Goal: Information Seeking & Learning: Stay updated

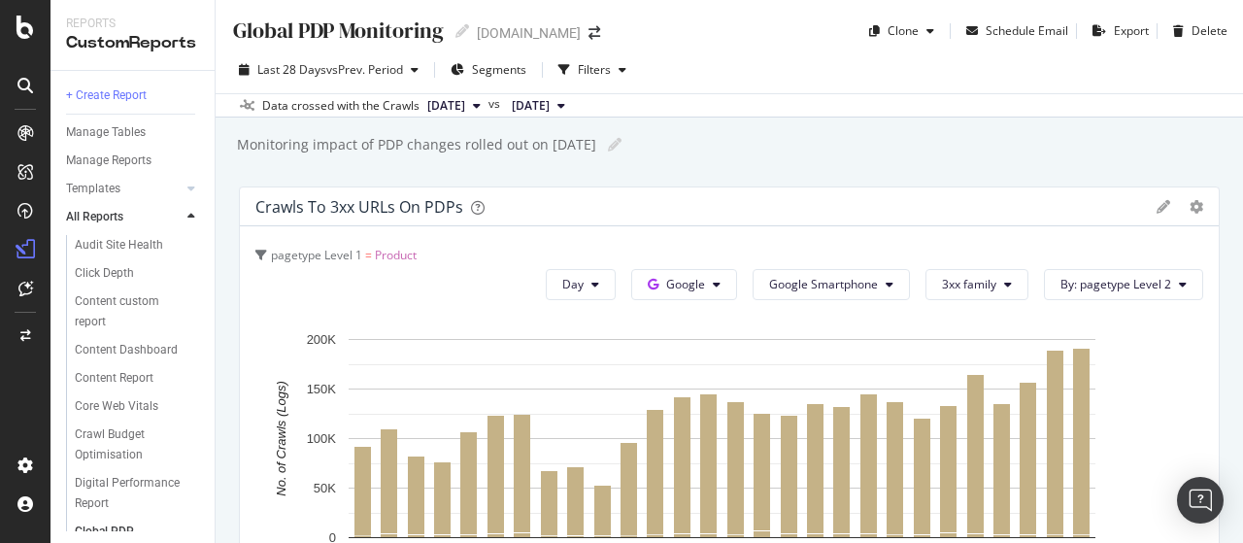
scroll to position [1165, 0]
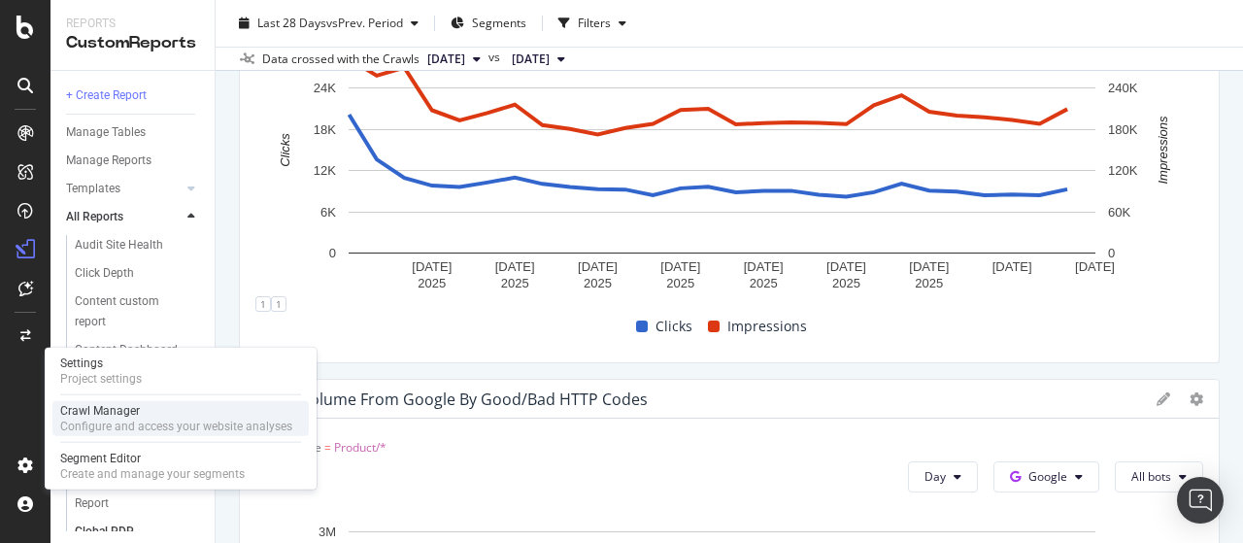
click at [123, 420] on div "Configure and access your website analyses" at bounding box center [176, 427] width 232 height 16
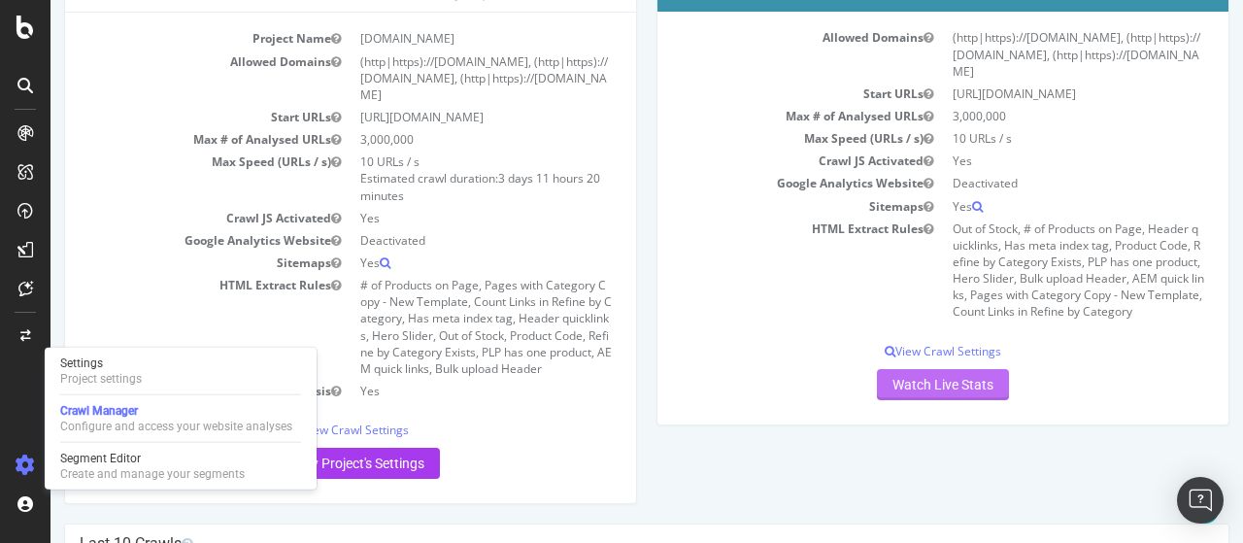
scroll to position [195, 0]
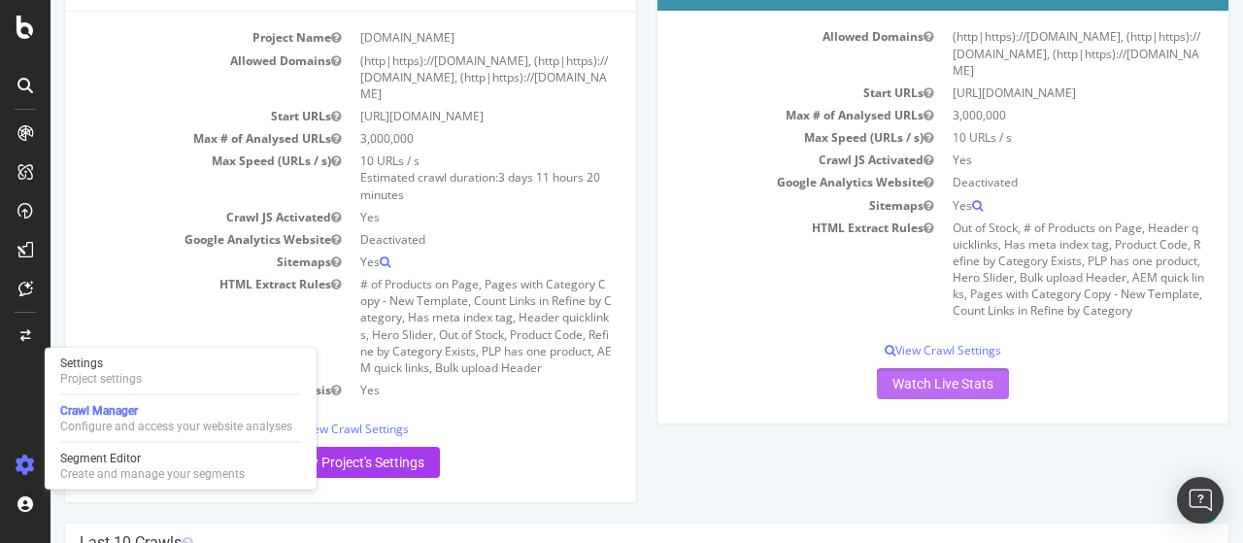
click at [933, 391] on link "Watch Live Stats" at bounding box center [943, 383] width 132 height 31
